Goal: Navigation & Orientation: Find specific page/section

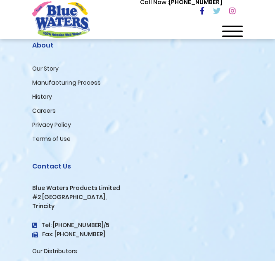
scroll to position [1321, 0]
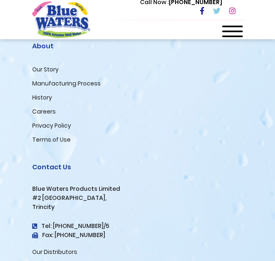
click at [42, 108] on link "Careers" at bounding box center [44, 111] width 24 height 8
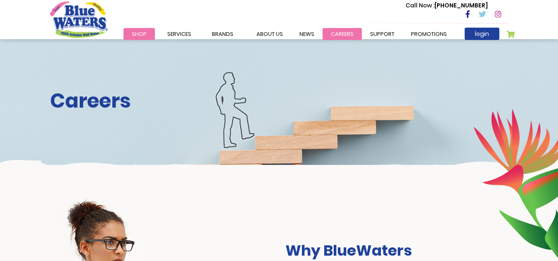
click at [275, 33] on link "careers" at bounding box center [341, 34] width 39 height 12
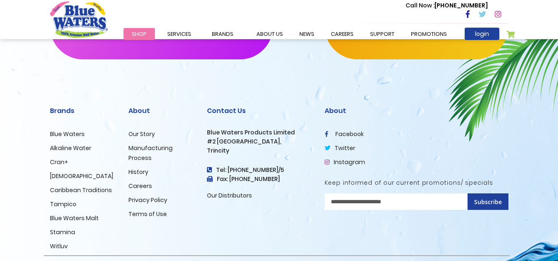
scroll to position [882, 0]
